Goal: Check status: Check status

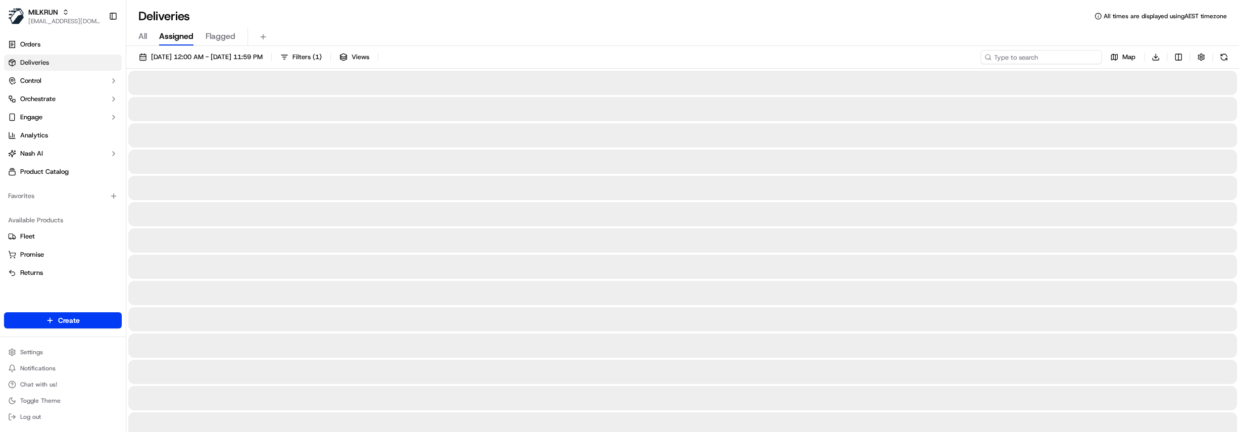
drag, startPoint x: 1043, startPoint y: 53, endPoint x: 1044, endPoint y: 59, distance: 6.1
click at [1043, 54] on input at bounding box center [1041, 57] width 121 height 14
paste input "669b67b8-e69d-4d96-8c1e-39812330b8ed"
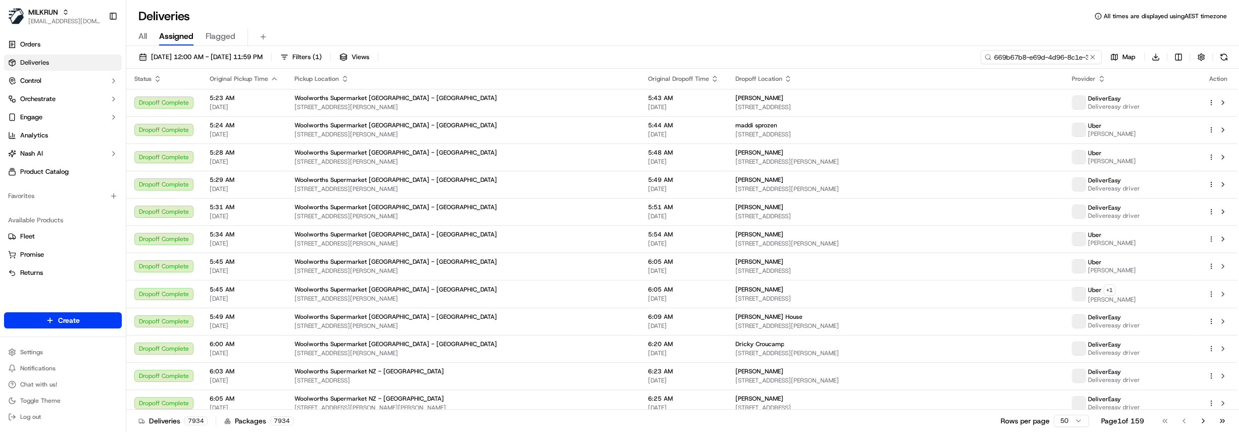
scroll to position [0, 51]
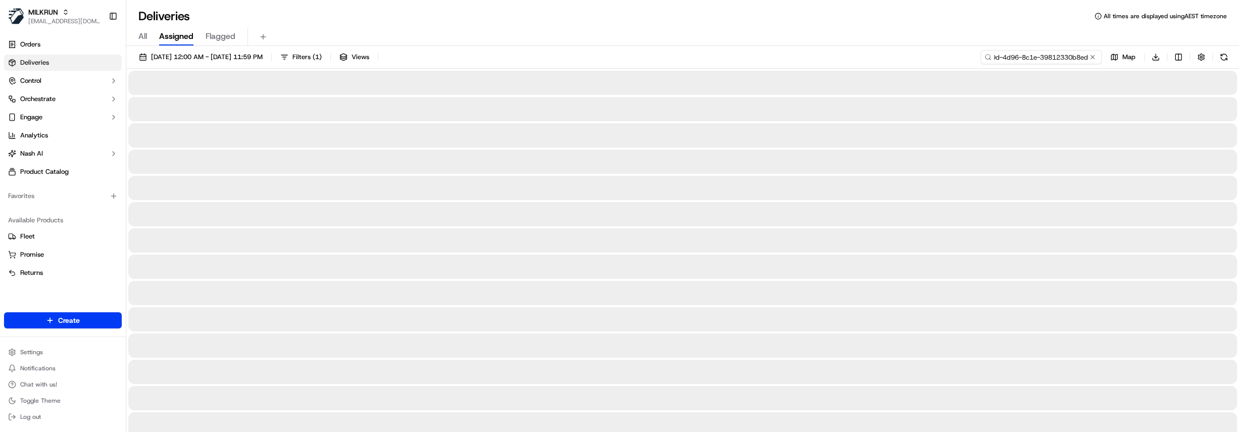
type input "669b67b8-e69d-4d96-8c1e-39812330b8ed"
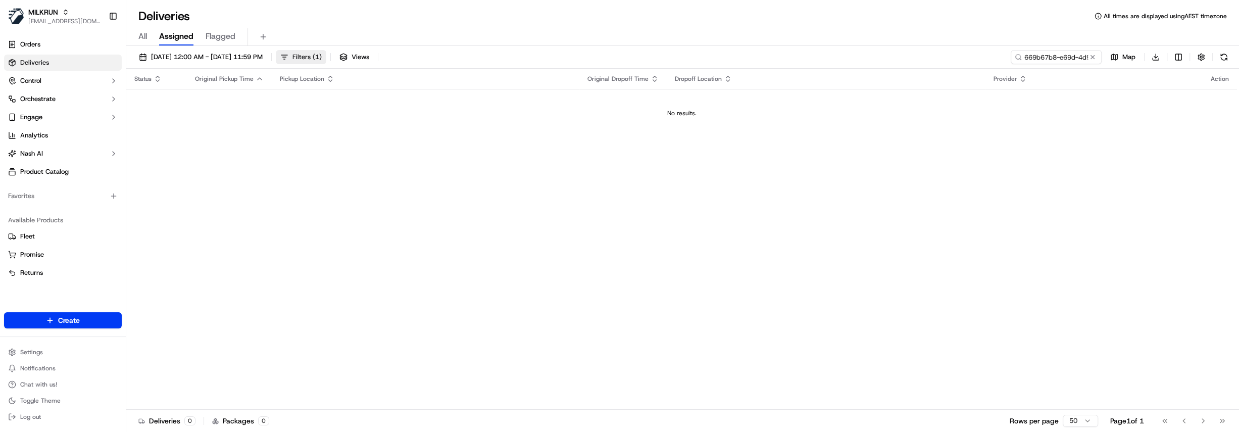
click at [322, 55] on span "( 1 )" at bounding box center [317, 57] width 9 height 9
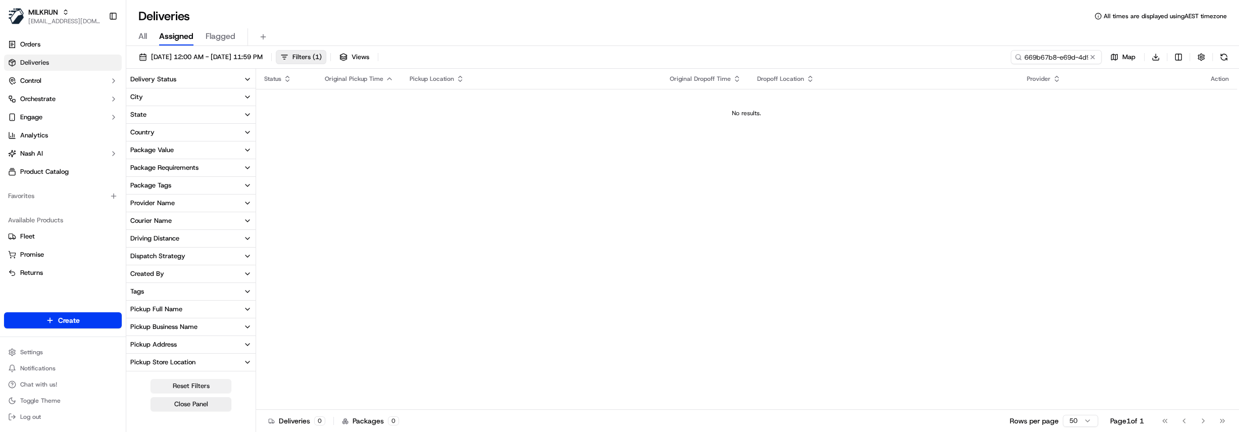
click at [202, 386] on button "Reset Filters" at bounding box center [191, 386] width 81 height 14
